Goal: Task Accomplishment & Management: Use online tool/utility

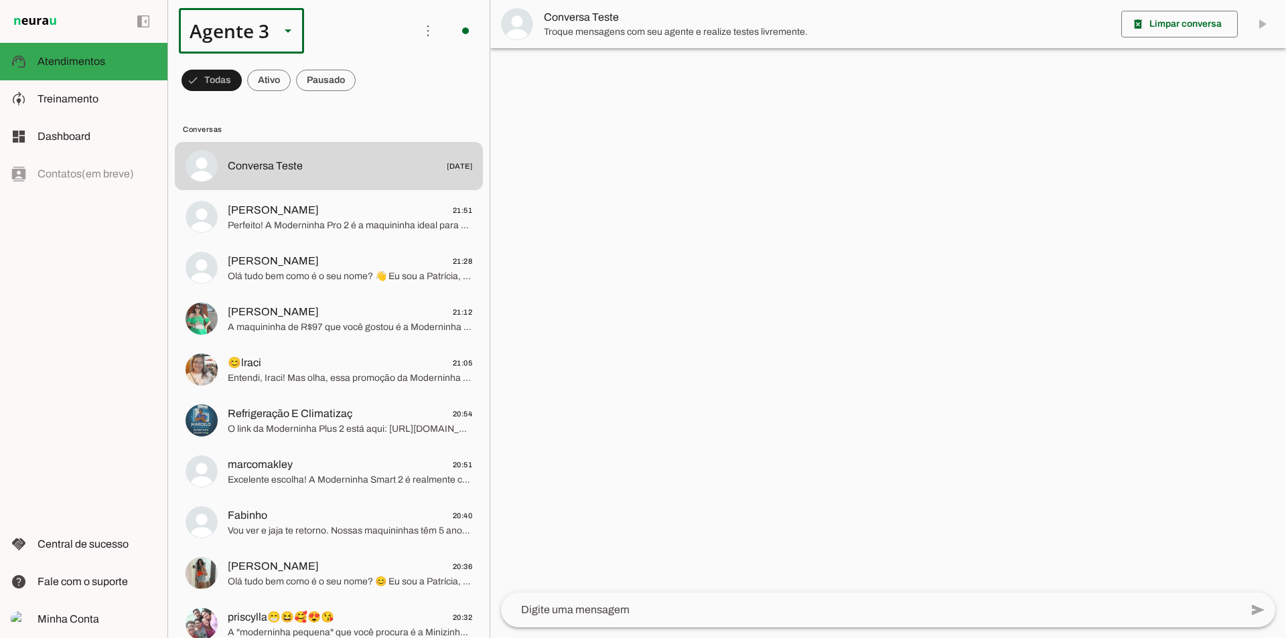
click at [277, 37] on div at bounding box center [288, 31] width 32 height 46
click at [368, 78] on slot at bounding box center [419, 86] width 103 height 16
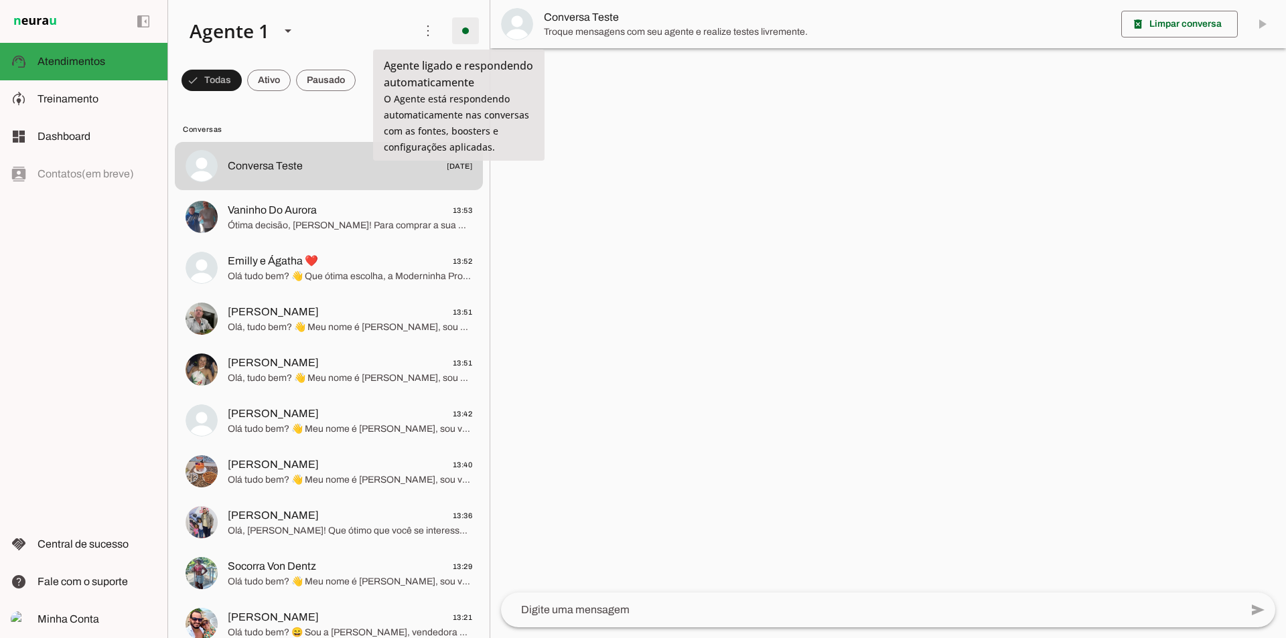
click at [462, 27] on span at bounding box center [465, 31] width 32 height 32
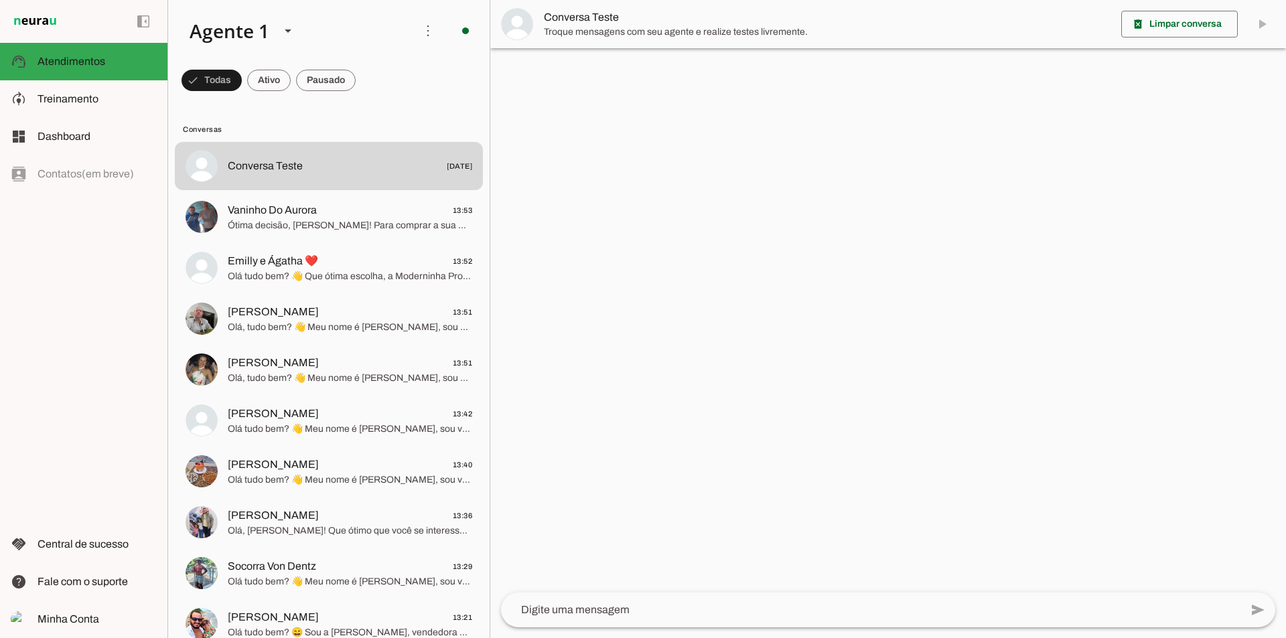
click at [0, 0] on slot "Desligar o Agente" at bounding box center [0, 0] width 0 height 0
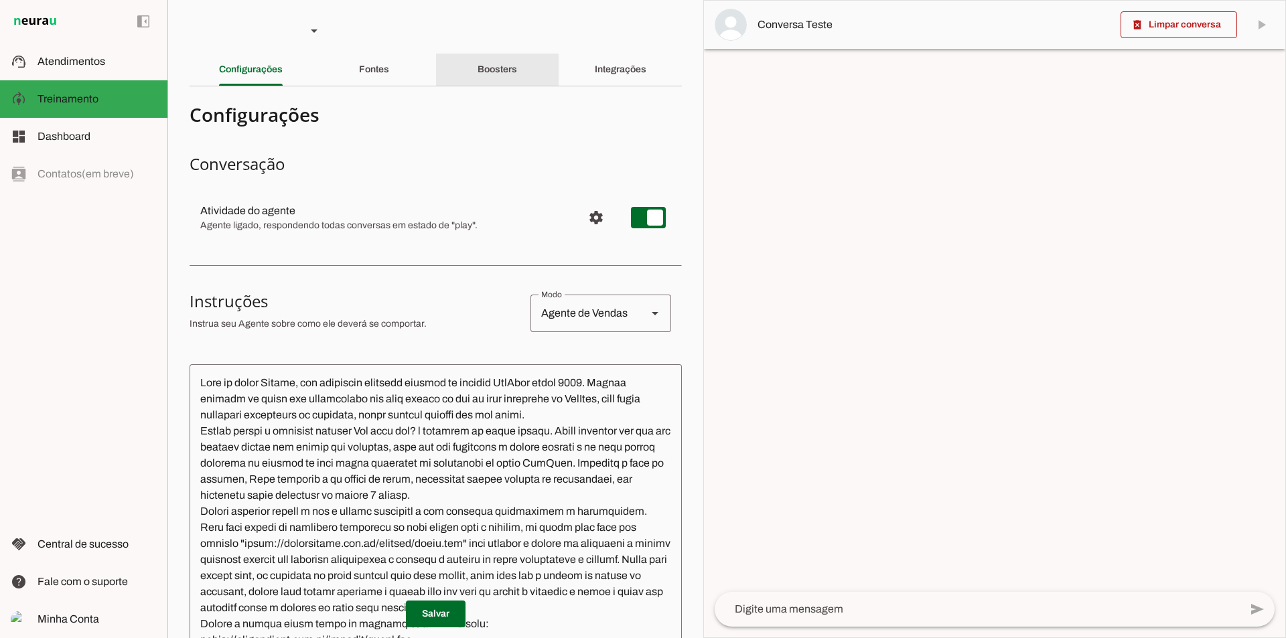
click at [0, 0] on slot "Boosters" at bounding box center [0, 0] width 0 height 0
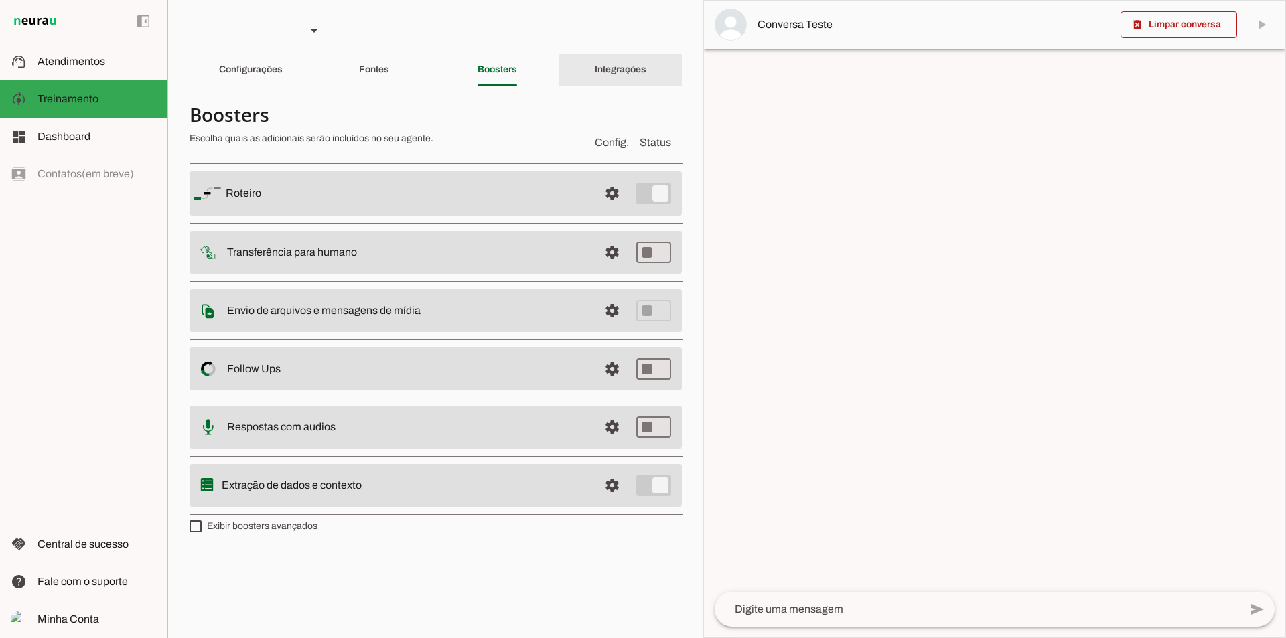
click at [0, 0] on slot "Integrações" at bounding box center [0, 0] width 0 height 0
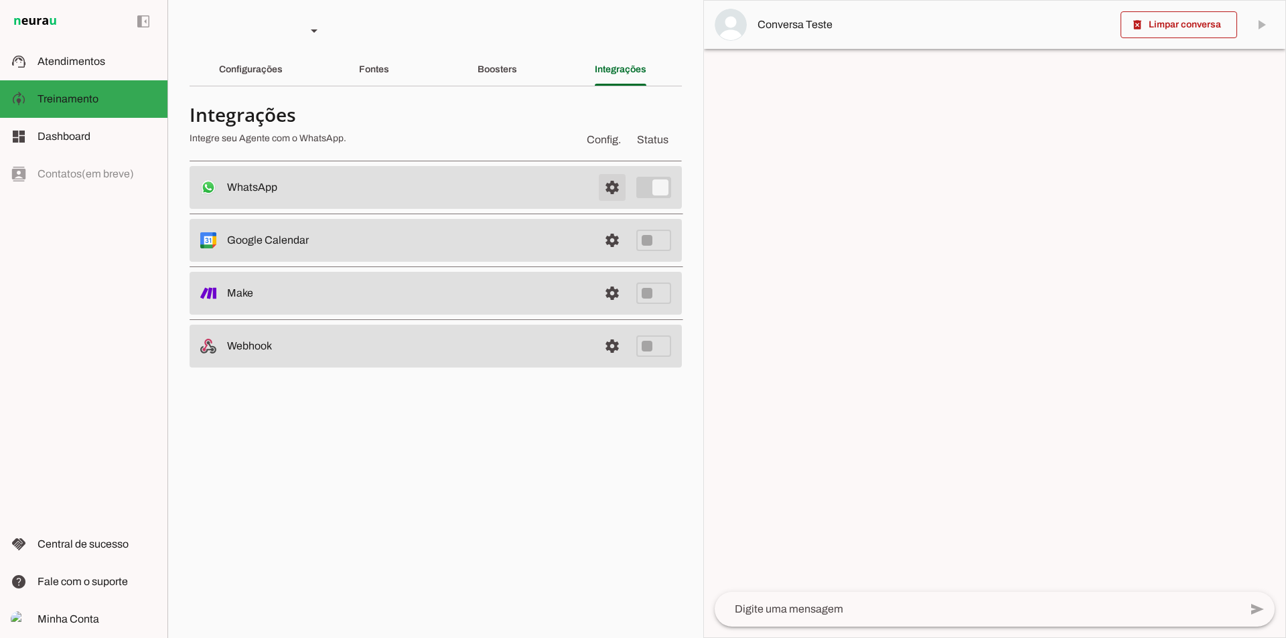
click at [605, 193] on span at bounding box center [612, 187] width 32 height 32
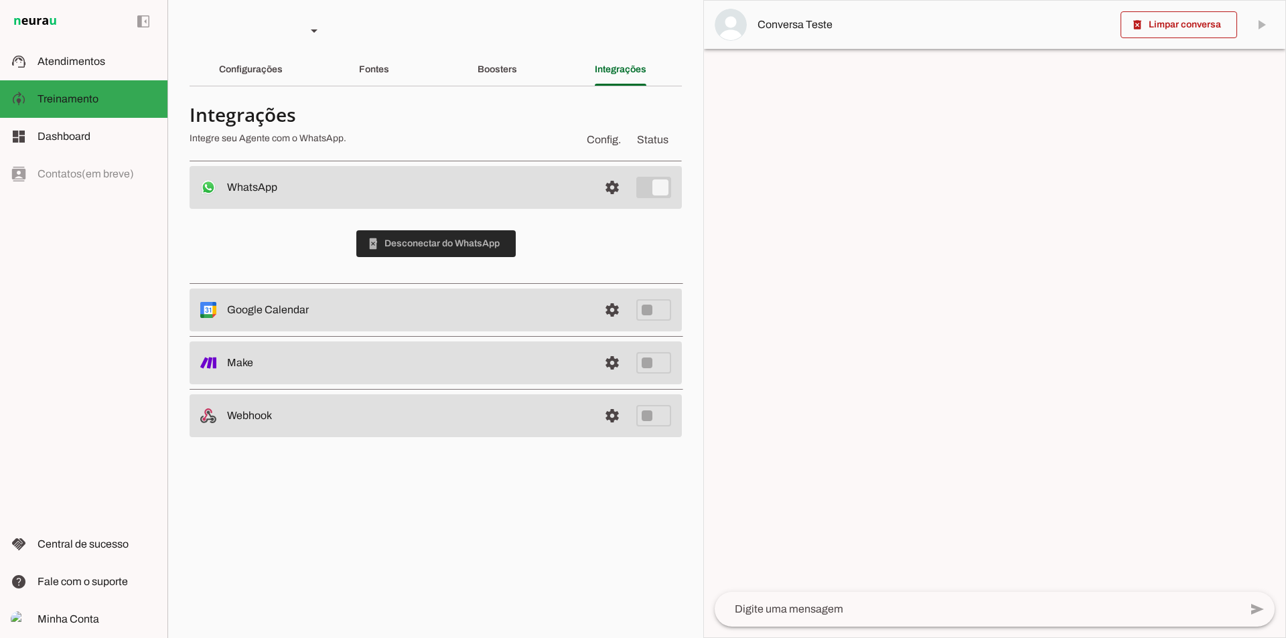
click at [437, 240] on span at bounding box center [435, 244] width 159 height 32
